Goal: Task Accomplishment & Management: Manage account settings

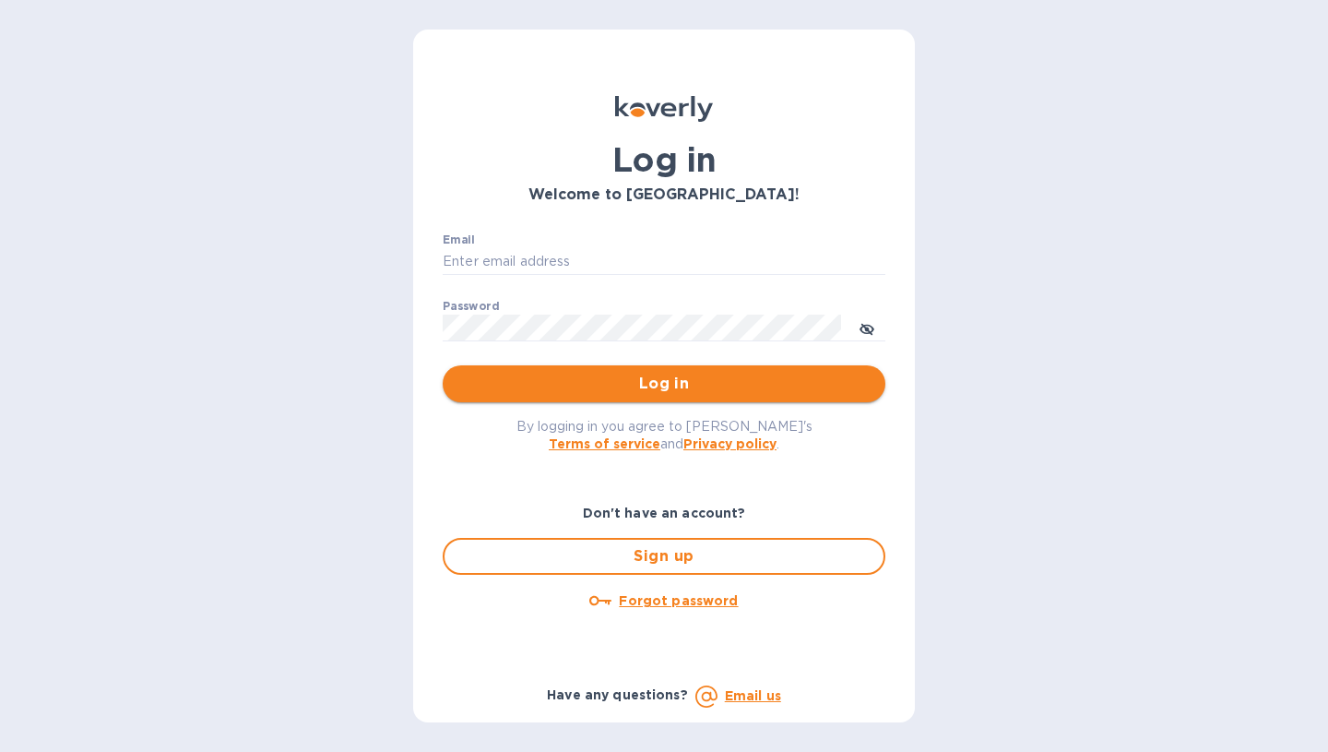
type input "sw@intercodist.com"
click at [778, 368] on button "Log in" at bounding box center [664, 383] width 443 height 37
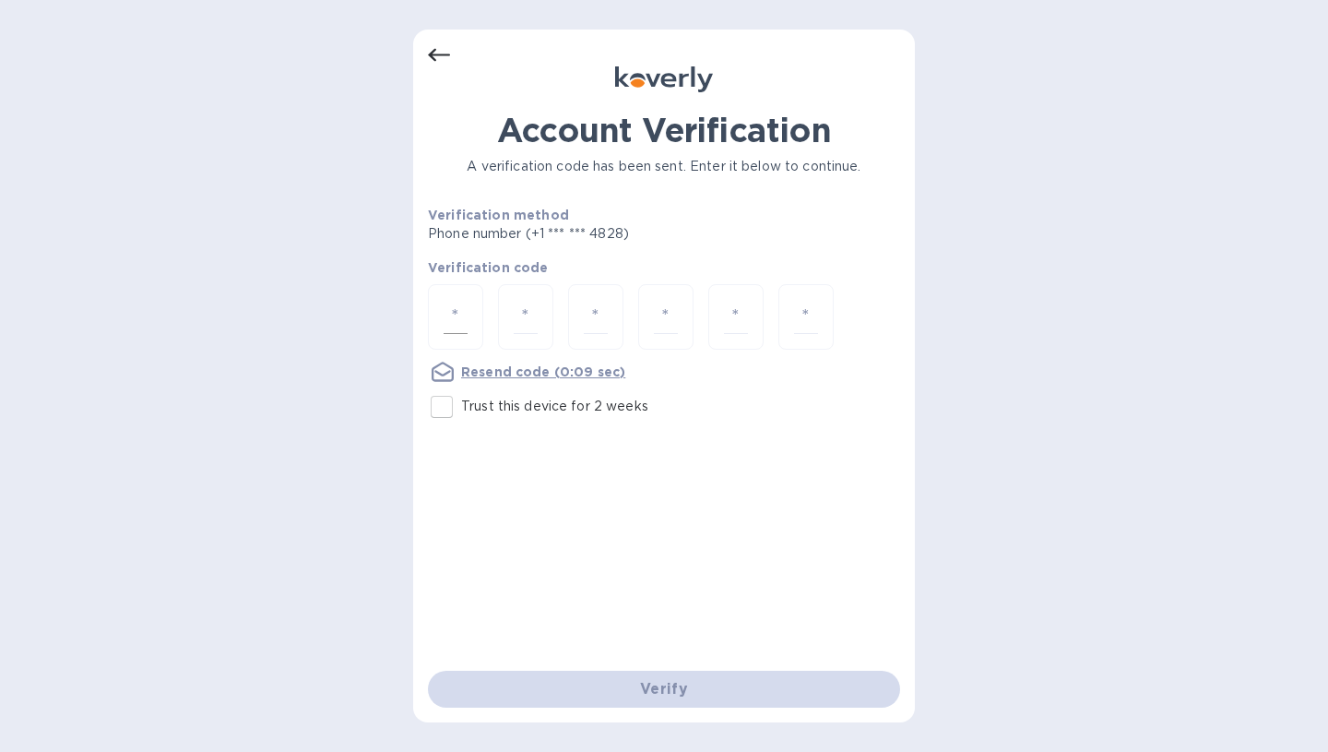
click at [454, 327] on input "number" at bounding box center [456, 317] width 24 height 34
click at [436, 422] on input "Trust this device for 2 weeks" at bounding box center [441, 406] width 39 height 39
checkbox input "true"
click at [446, 333] on input "number" at bounding box center [456, 317] width 24 height 34
type input "7"
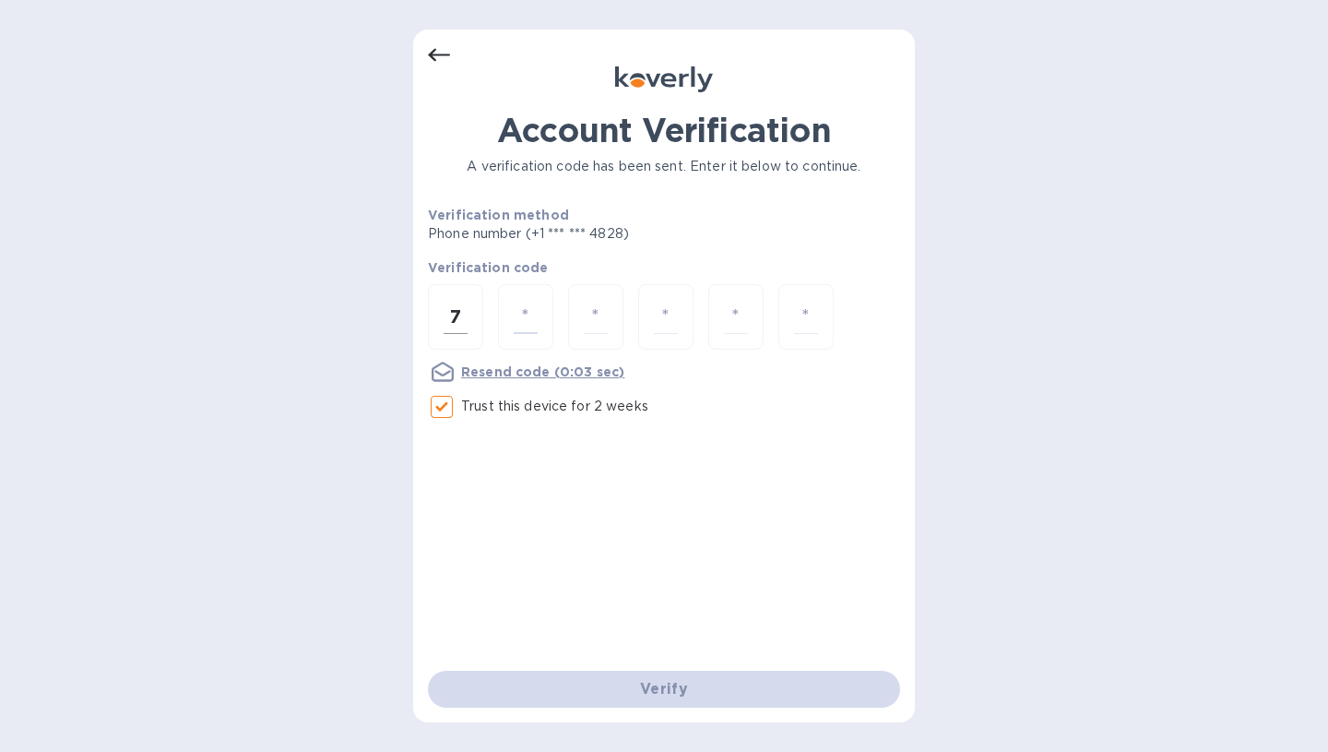
type input "8"
type input "6"
type input "3"
type input "6"
type input "3"
